Goal: Task Accomplishment & Management: Complete application form

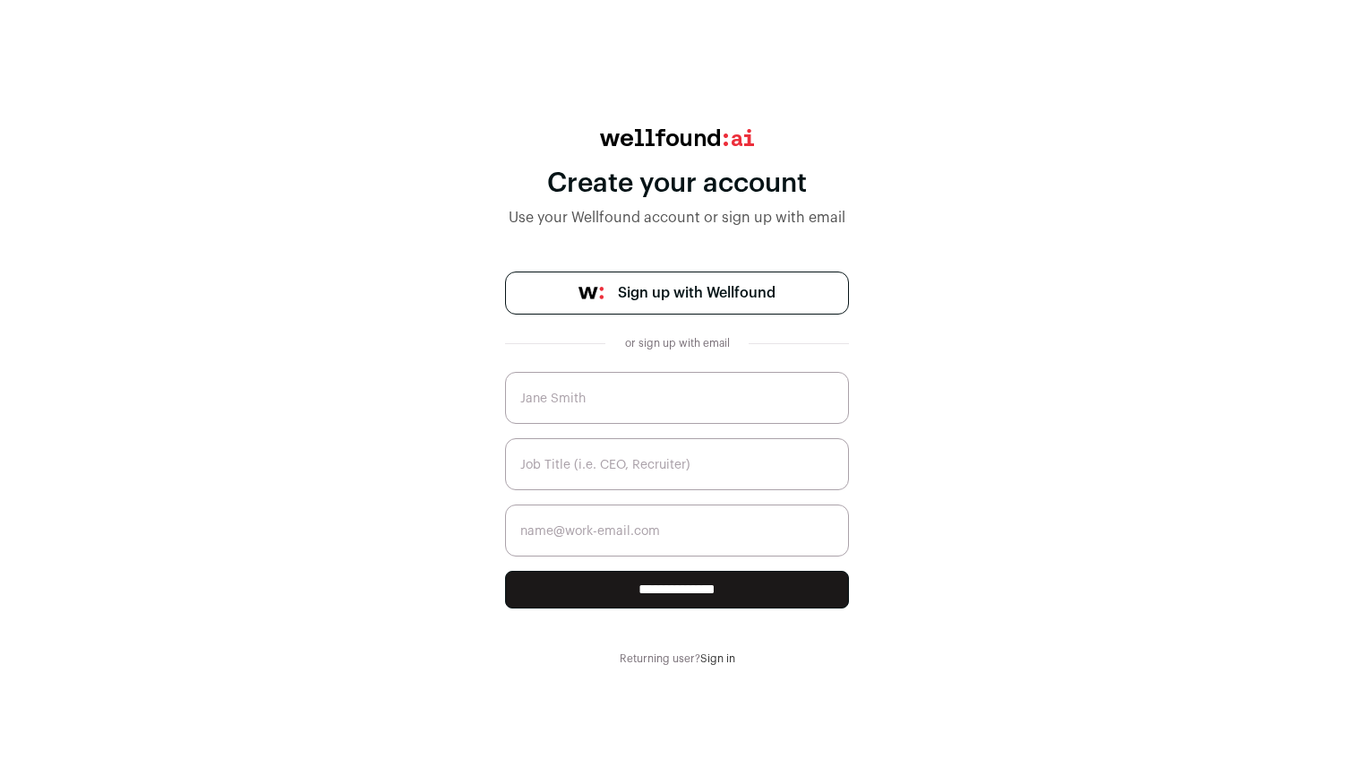
click at [733, 289] on span "Sign up with Wellfound" at bounding box center [697, 292] width 158 height 21
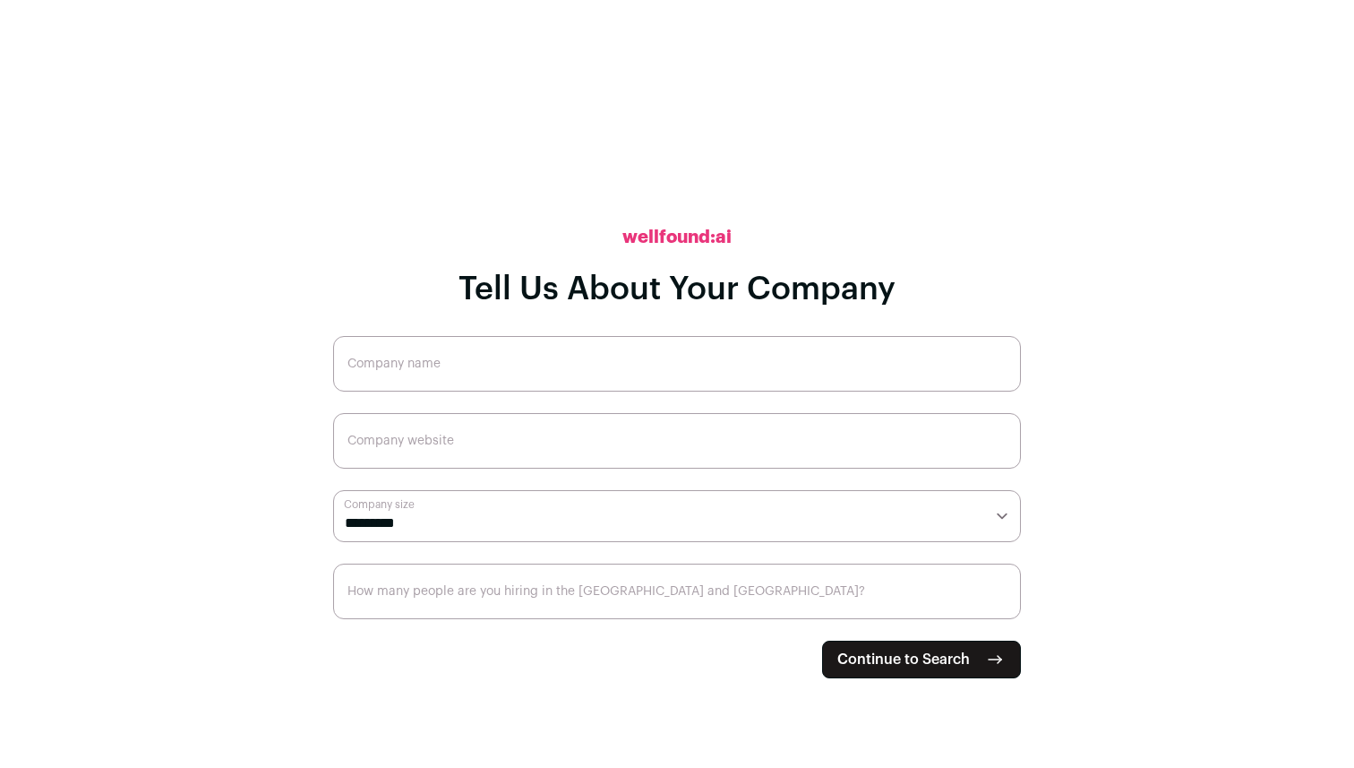
click at [682, 422] on input "Company website" at bounding box center [677, 441] width 688 height 56
click at [702, 366] on input "Company name" at bounding box center [677, 364] width 688 height 56
type input "AegisAI"
type input "[URL]"
select select "*"
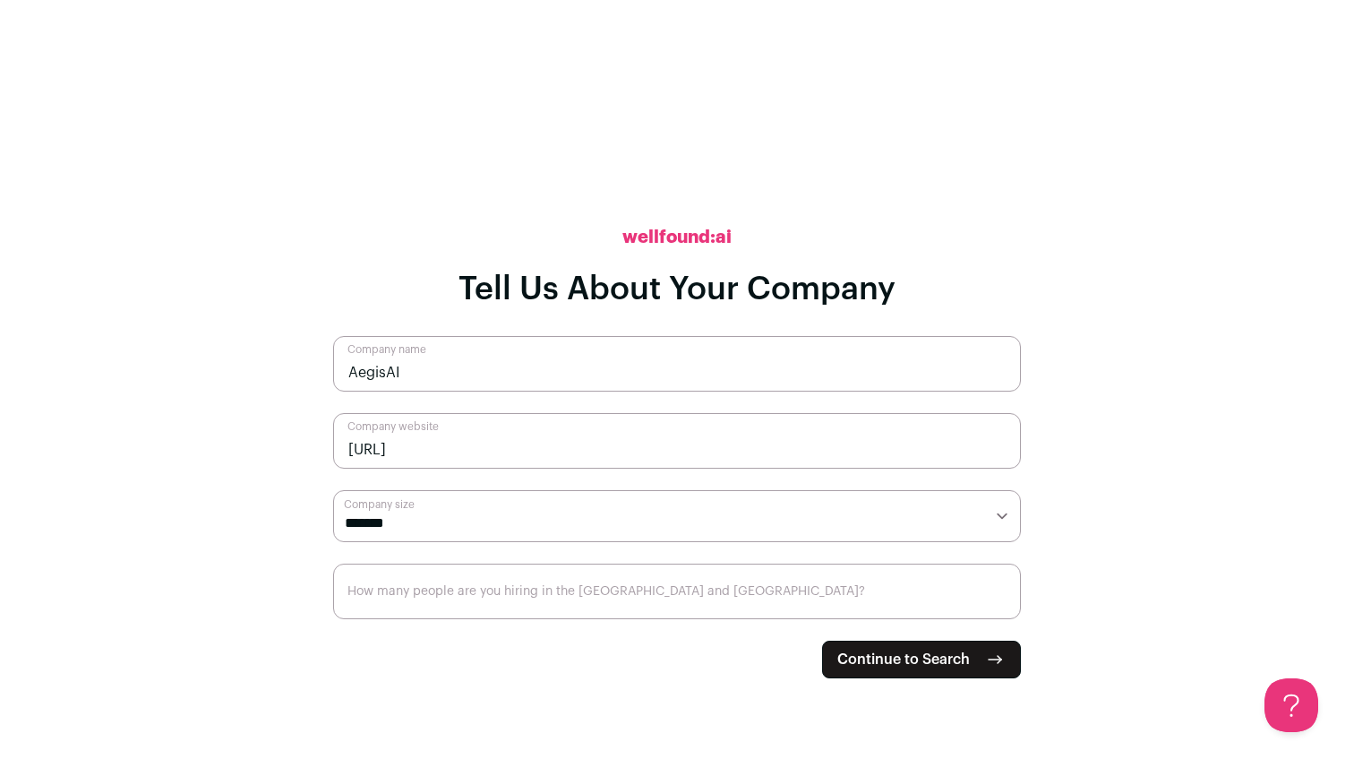
click at [615, 587] on input "How many people are you hiring in the [GEOGRAPHIC_DATA] and [GEOGRAPHIC_DATA]?" at bounding box center [677, 591] width 688 height 56
type input "10"
click at [938, 673] on button "Continue to Search" at bounding box center [921, 659] width 199 height 38
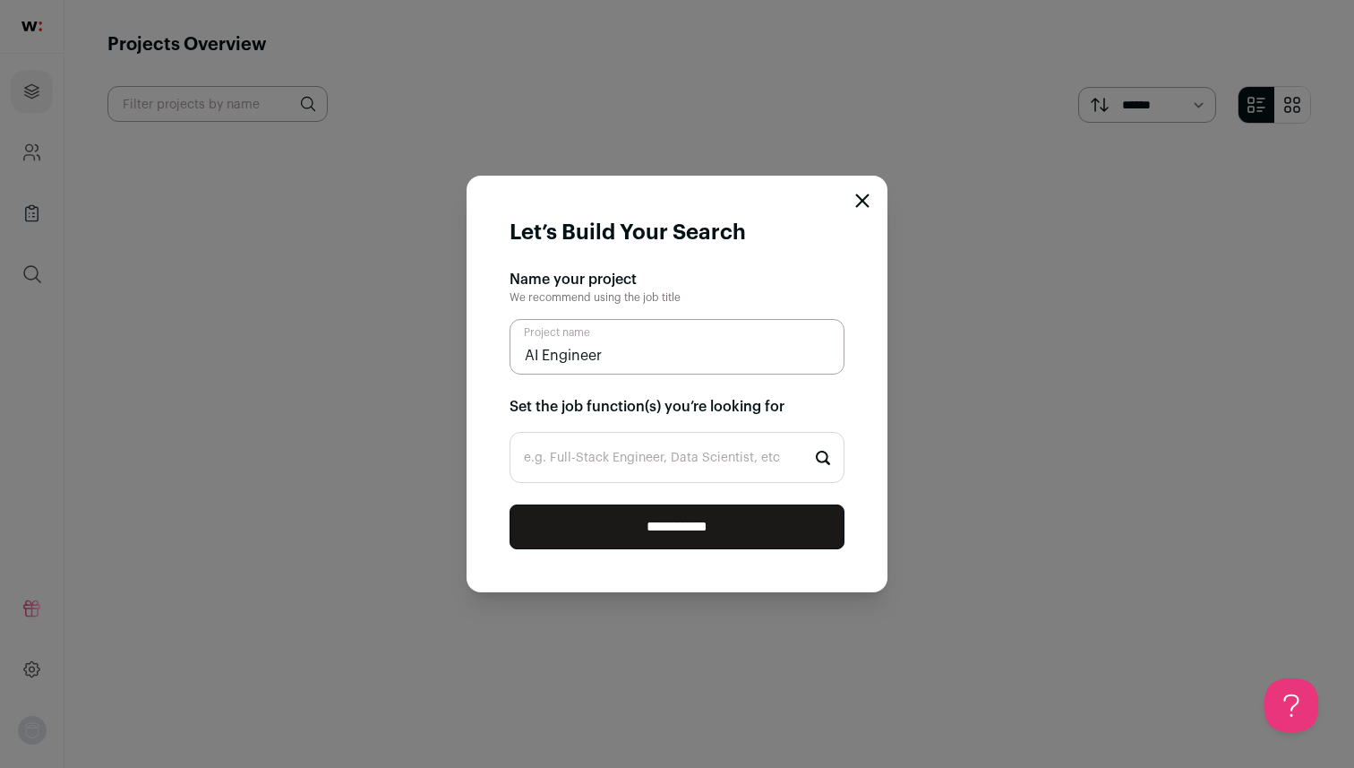
type input "AI Engineer"
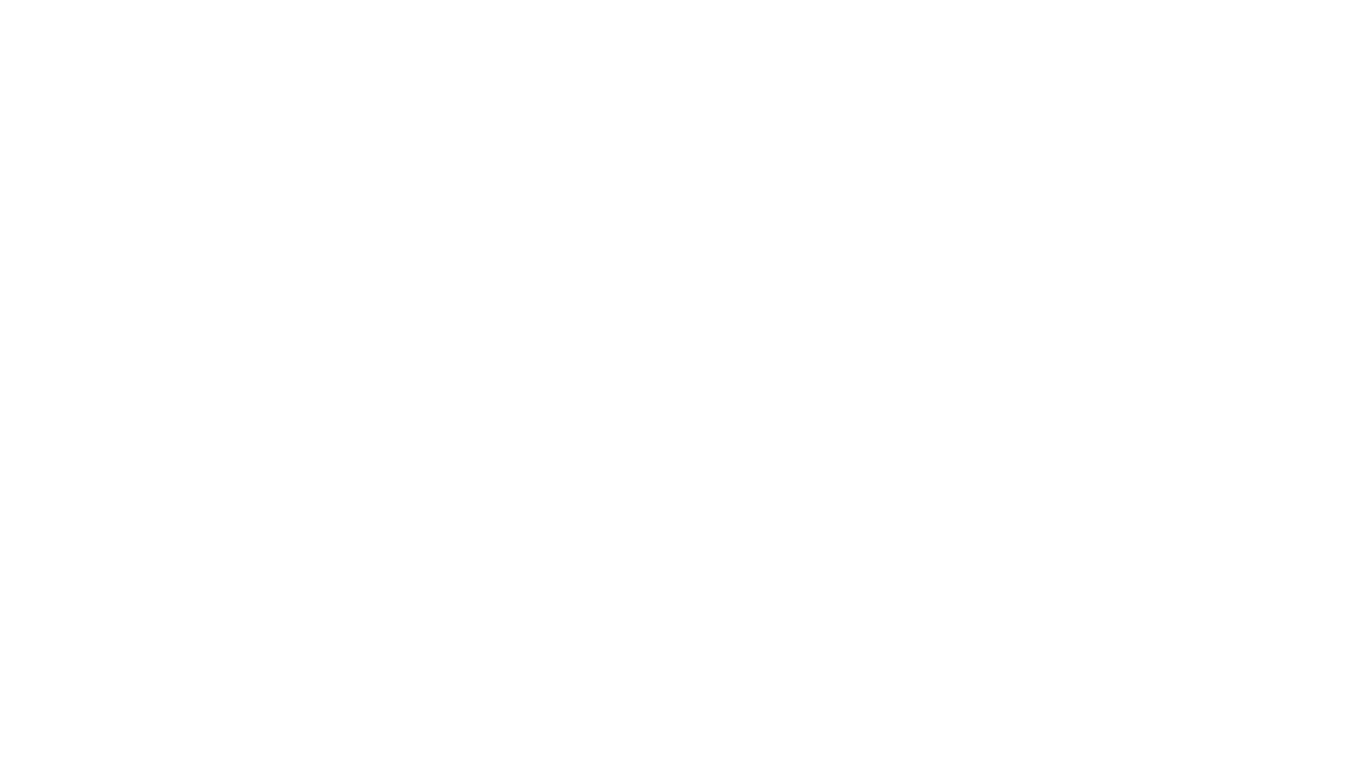
type input "Eng"
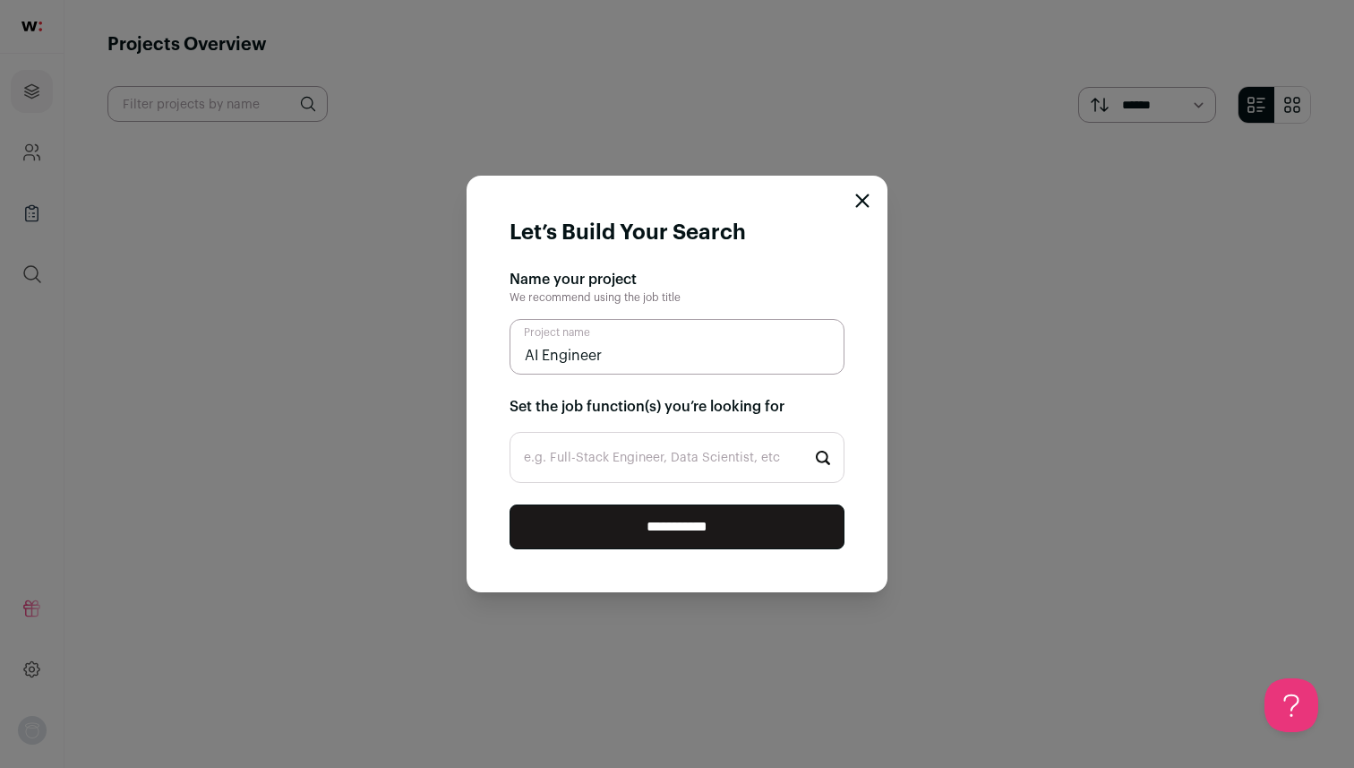
type input "AI Engineer"
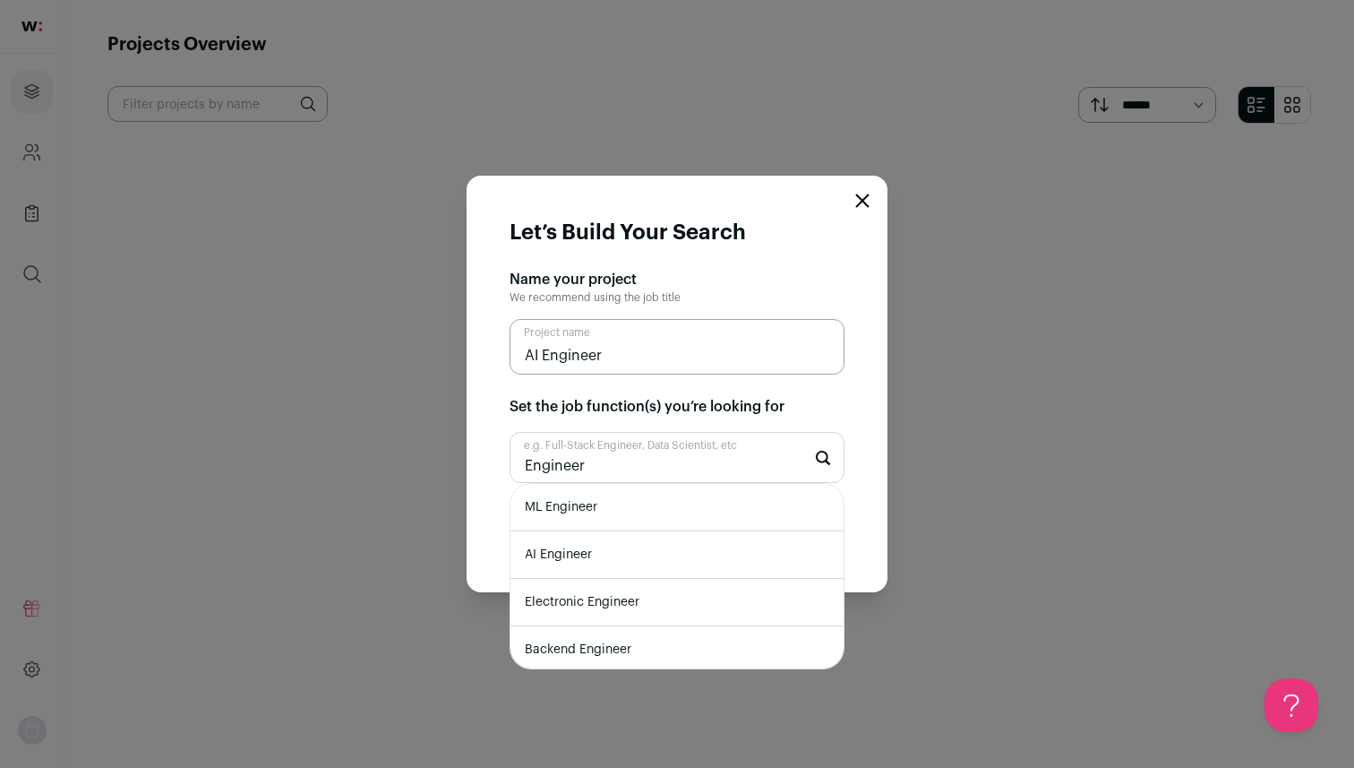
type input "Engineer"
drag, startPoint x: 0, startPoint y: 0, endPoint x: 639, endPoint y: 564, distance: 852.1
click at [639, 564] on li "AI Engineer" at bounding box center [676, 554] width 333 height 47
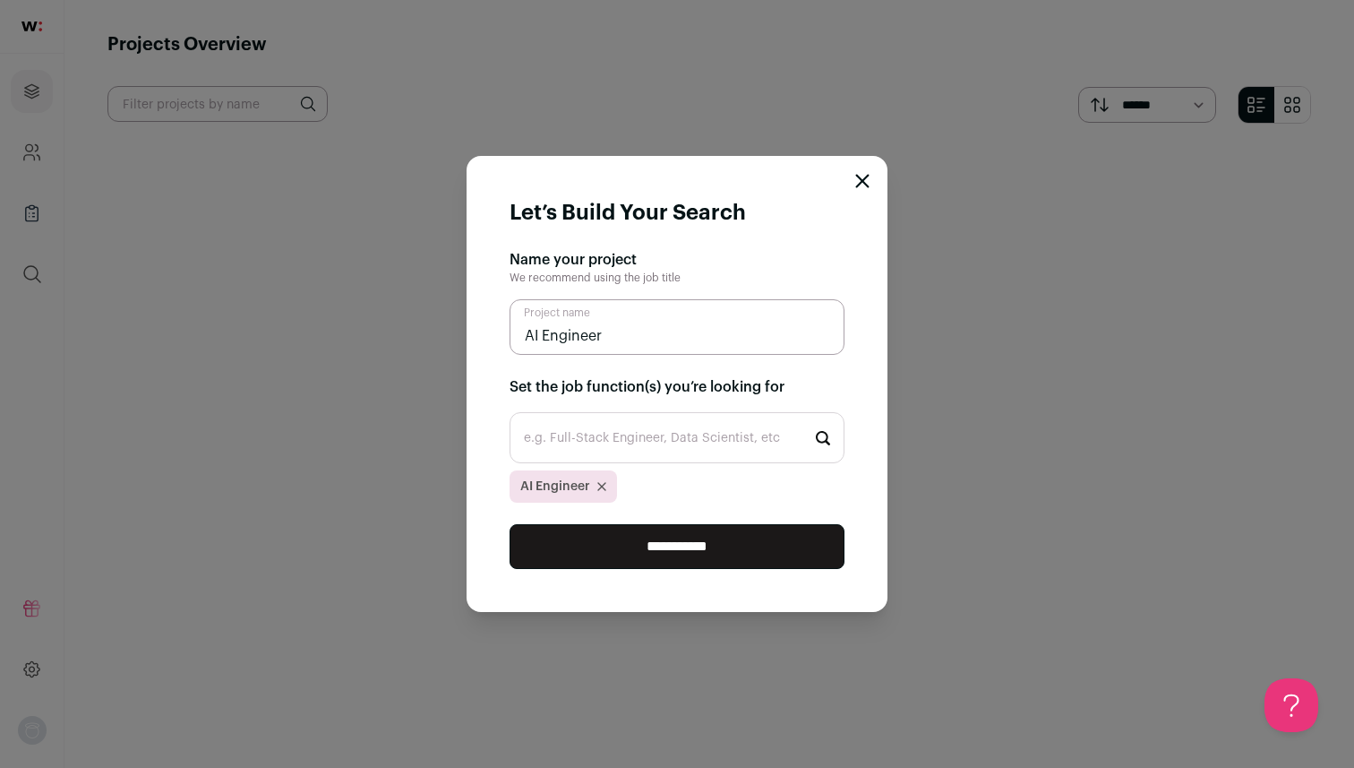
drag, startPoint x: 639, startPoint y: 564, endPoint x: 646, endPoint y: 545, distance: 21.0
click at [646, 545] on input "**********" at bounding box center [677, 546] width 335 height 45
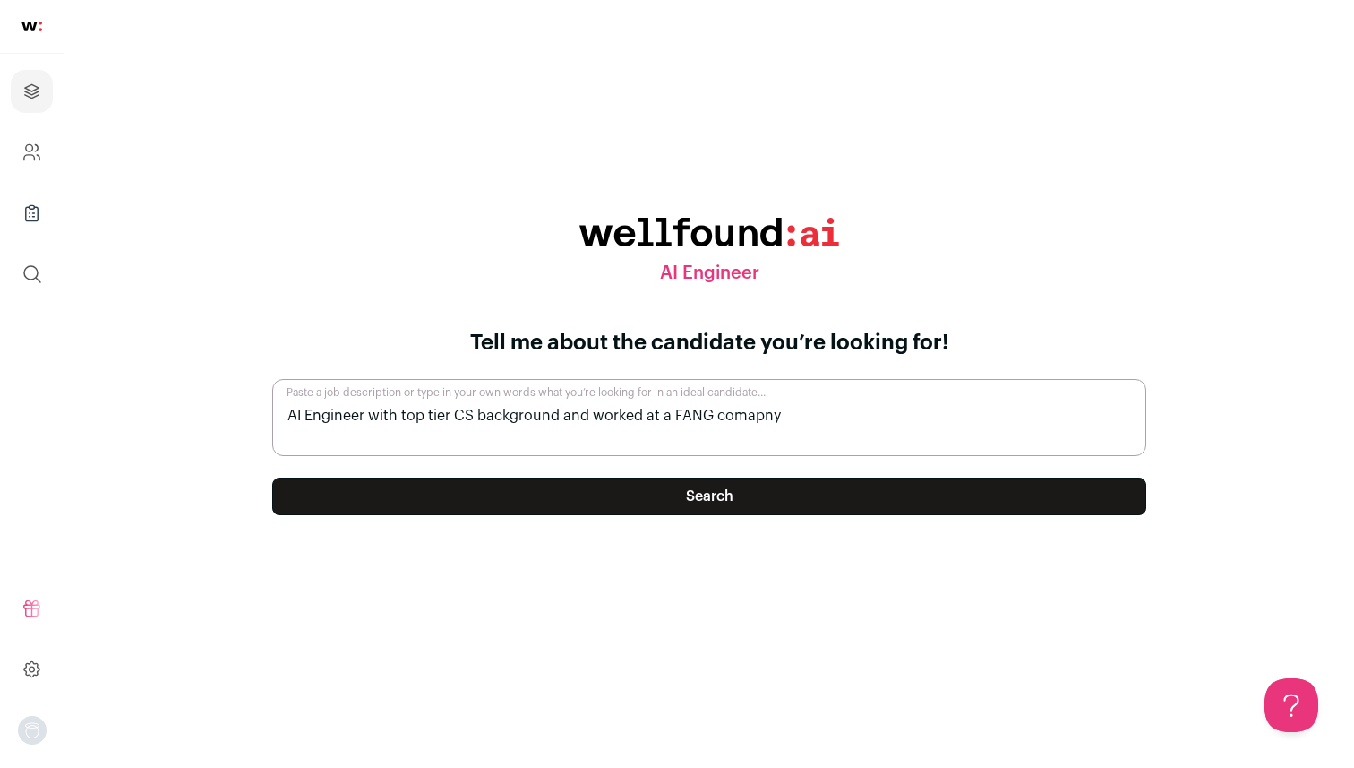
type textarea "AI Engineer with top tier CS background and worked at a FANG comapny"
drag, startPoint x: 646, startPoint y: 545, endPoint x: 643, endPoint y: 496, distance: 48.4
click at [643, 496] on button "Search" at bounding box center [709, 496] width 874 height 38
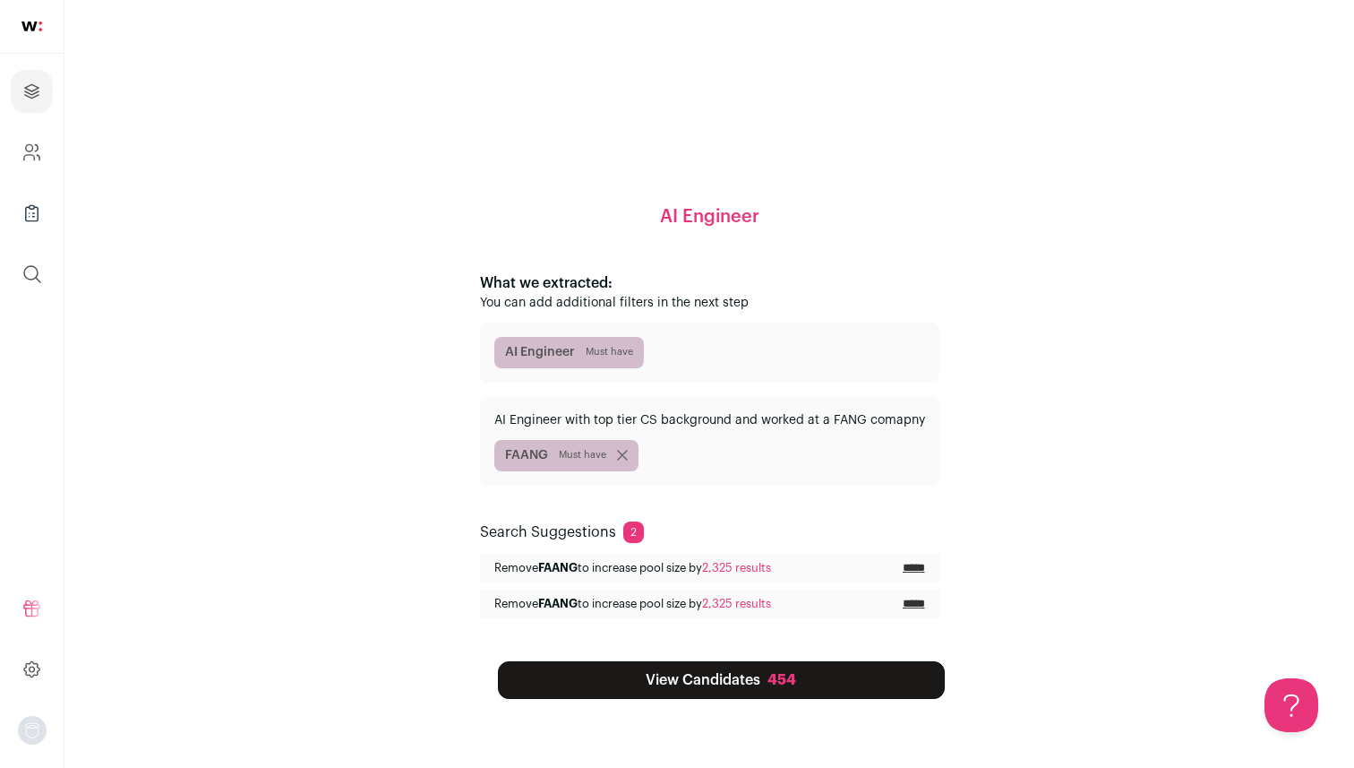
drag, startPoint x: 643, startPoint y: 496, endPoint x: 685, endPoint y: 676, distance: 184.9
click at [685, 676] on link "View Candidates 454" at bounding box center [721, 680] width 447 height 38
